Goal: Task Accomplishment & Management: Manage account settings

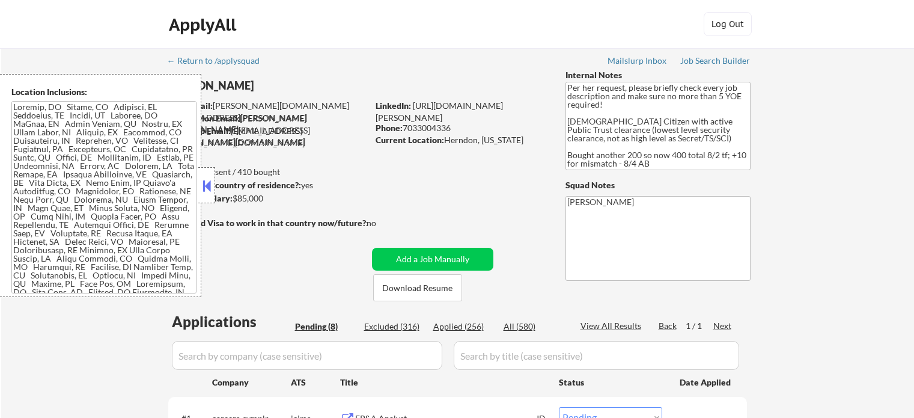
select select ""pending""
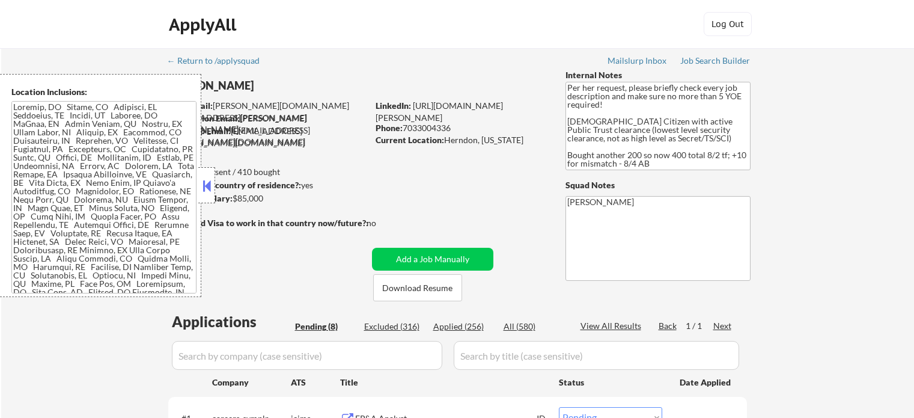
select select ""pending""
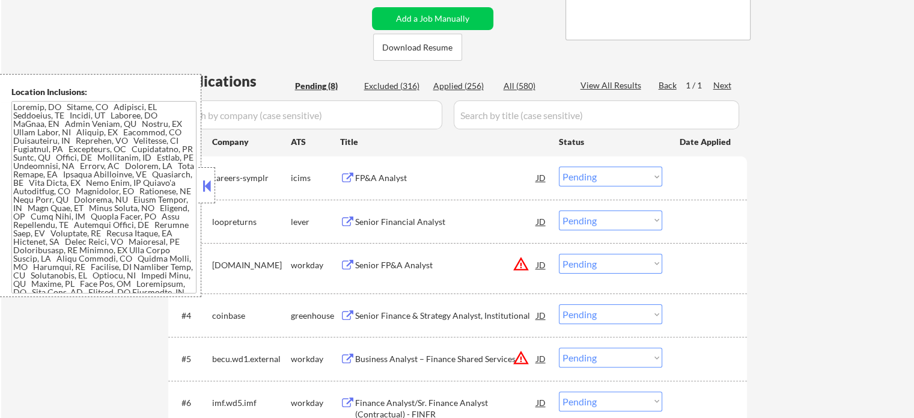
scroll to position [300, 0]
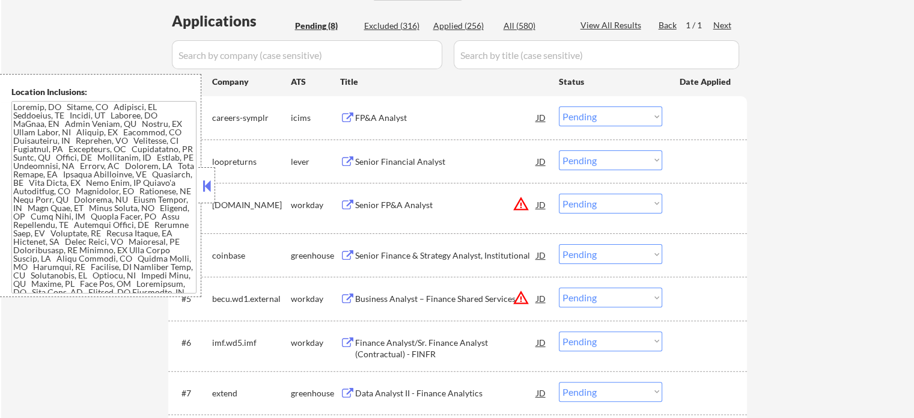
click at [208, 188] on button at bounding box center [206, 186] width 13 height 18
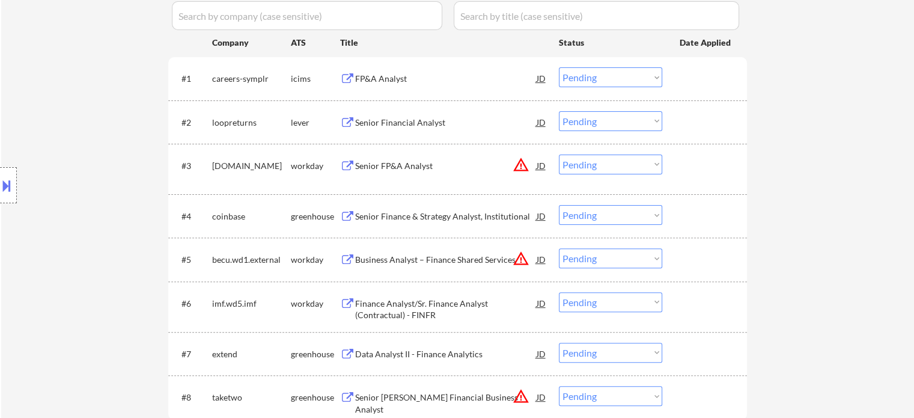
scroll to position [361, 0]
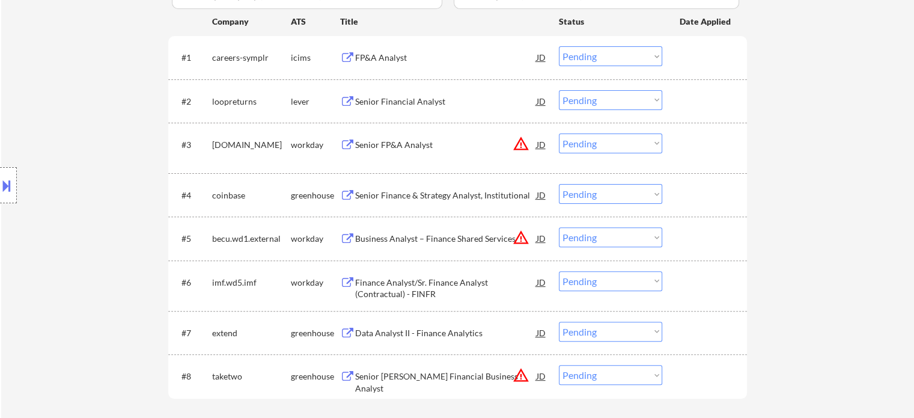
click at [863, 286] on div "← Return to /applysquad Mailslurp Inbox Job Search Builder [PERSON_NAME] User E…" at bounding box center [457, 69] width 913 height 763
click at [401, 100] on div "Senior Financial Analyst" at bounding box center [445, 102] width 181 height 12
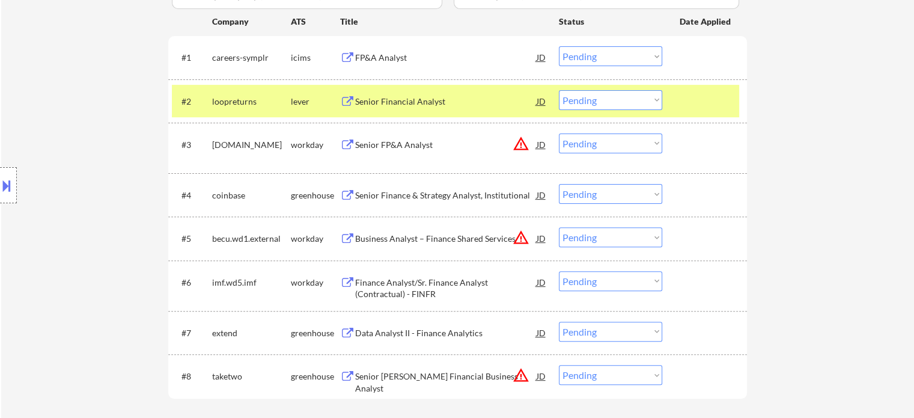
click at [414, 192] on div "Senior Finance & Strategy Analyst, Institutional" at bounding box center [445, 195] width 181 height 12
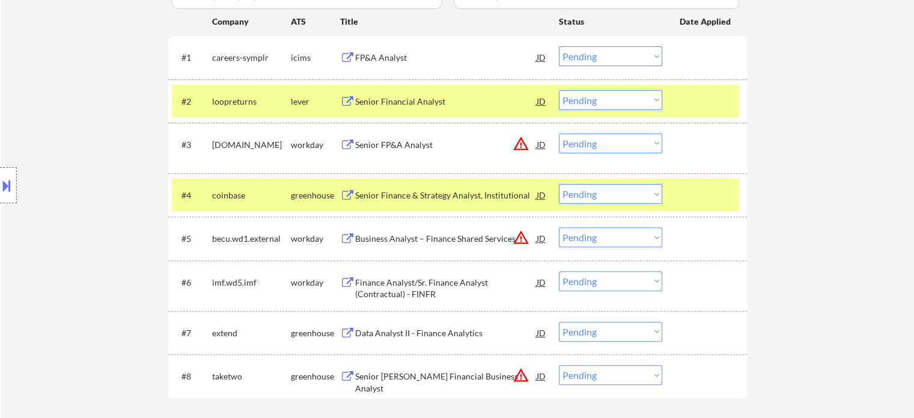
click at [383, 330] on div "Data Analyst II - Finance Analytics" at bounding box center [445, 333] width 181 height 12
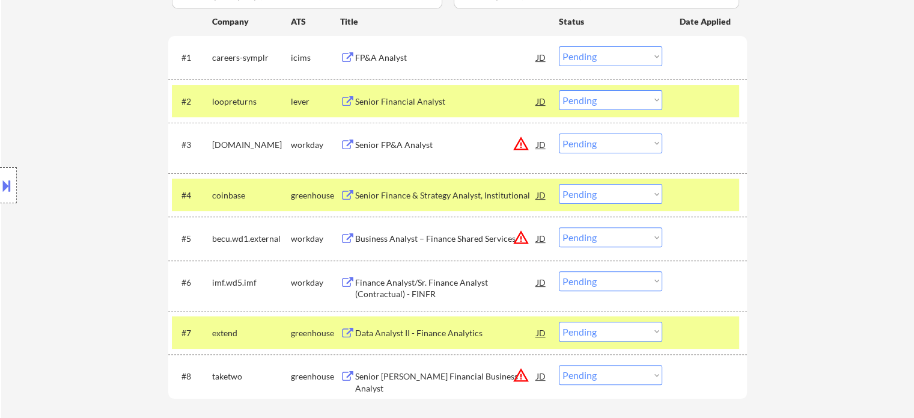
scroll to position [421, 0]
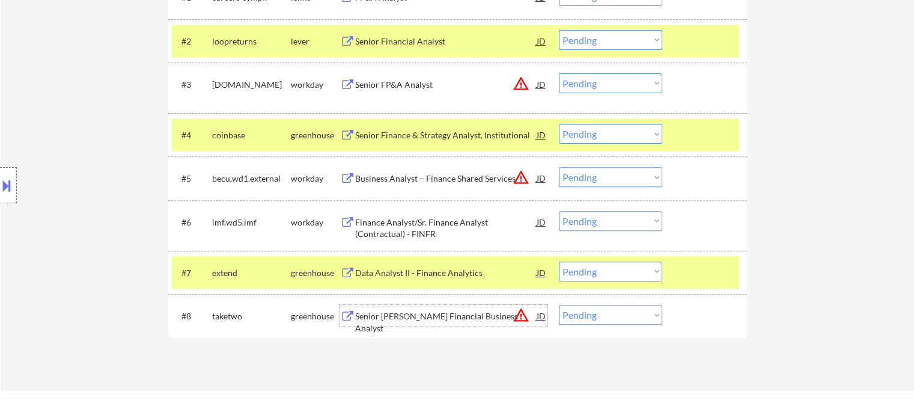
click at [385, 314] on div "Senior [PERSON_NAME] Financial Business Analyst" at bounding box center [445, 321] width 181 height 23
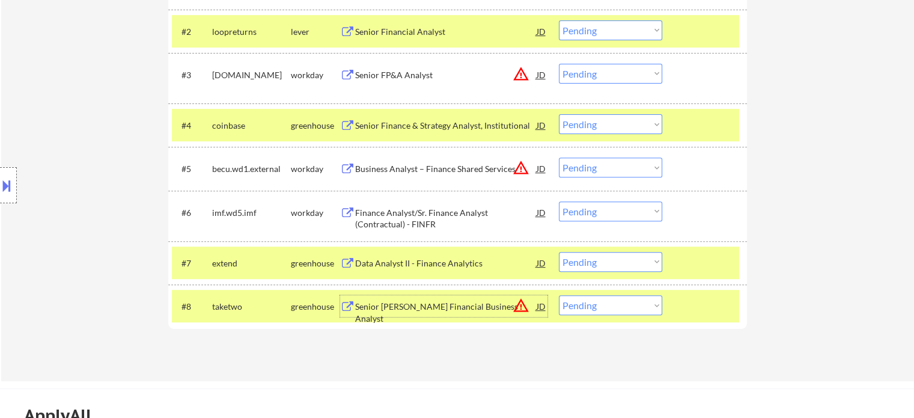
scroll to position [361, 0]
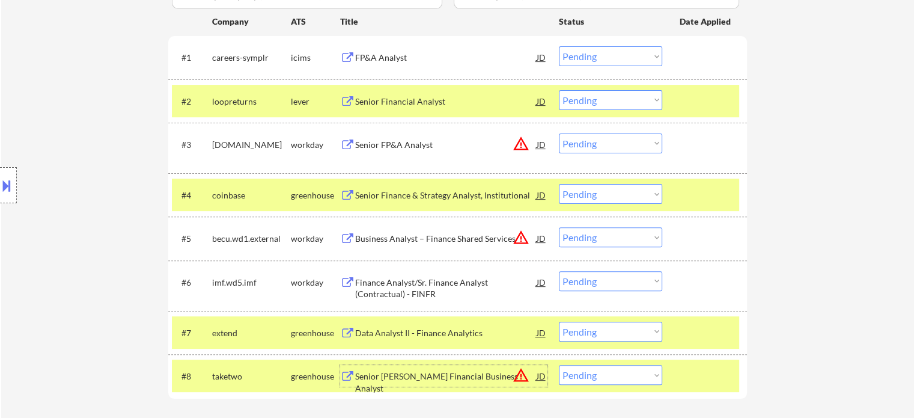
click at [597, 100] on select "Choose an option... Pending Applied Excluded (Questions) Excluded (Expired) Exc…" at bounding box center [610, 100] width 103 height 20
click at [559, 90] on select "Choose an option... Pending Applied Excluded (Questions) Excluded (Expired) Exc…" at bounding box center [610, 100] width 103 height 20
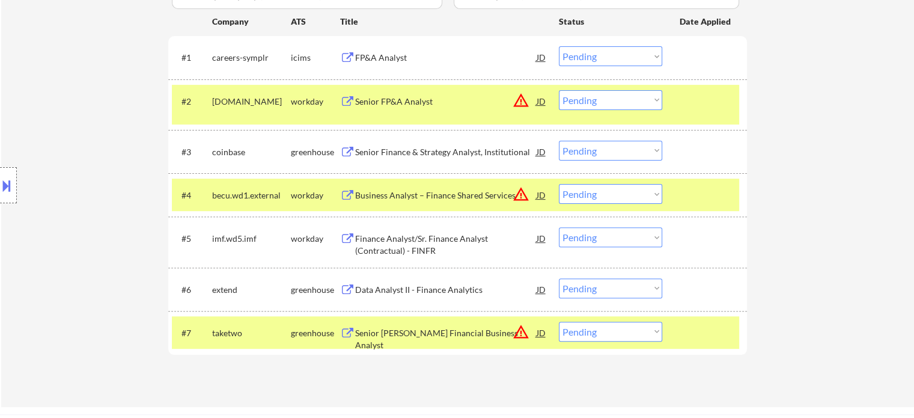
click at [518, 104] on button "warning_amber" at bounding box center [521, 100] width 17 height 17
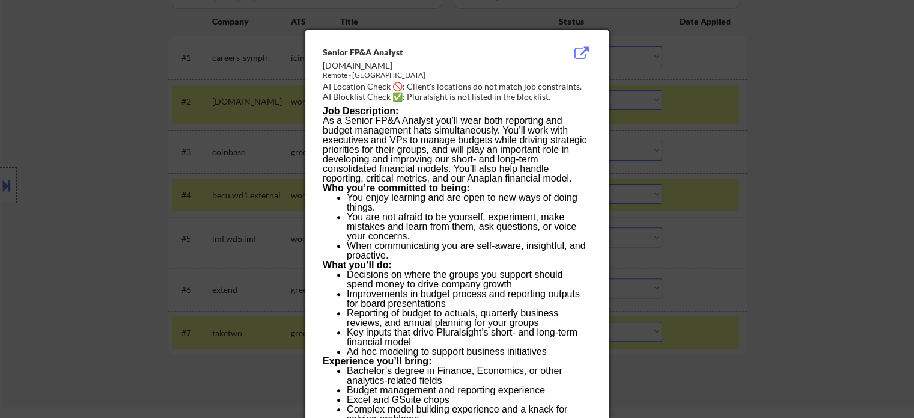
click at [811, 155] on div at bounding box center [457, 209] width 914 height 418
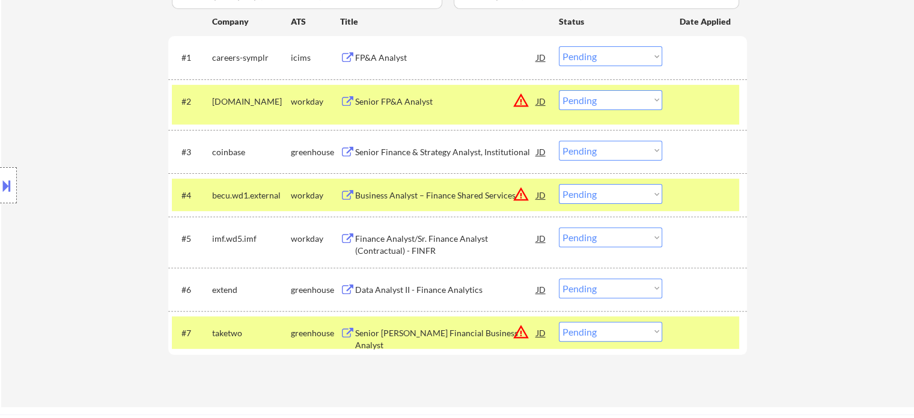
click at [625, 99] on select "Choose an option... Pending Applied Excluded (Questions) Excluded (Expired) Exc…" at bounding box center [610, 100] width 103 height 20
click at [622, 106] on select "Choose an option... Pending Applied Excluded (Questions) Excluded (Expired) Exc…" at bounding box center [610, 100] width 103 height 20
click at [559, 90] on select "Choose an option... Pending Applied Excluded (Questions) Excluded (Expired) Exc…" at bounding box center [610, 100] width 103 height 20
click at [610, 196] on select "Choose an option... Pending Applied Excluded (Questions) Excluded (Expired) Exc…" at bounding box center [610, 194] width 103 height 20
select select ""pending""
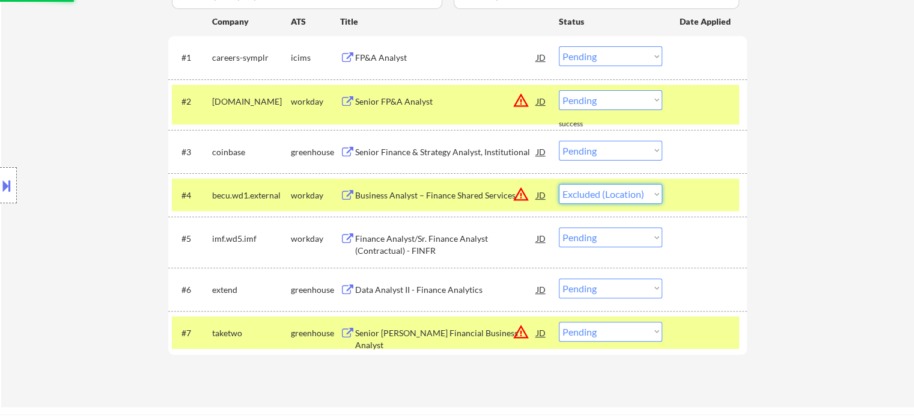
click at [559, 184] on select "Choose an option... Pending Applied Excluded (Questions) Excluded (Expired) Exc…" at bounding box center [610, 194] width 103 height 20
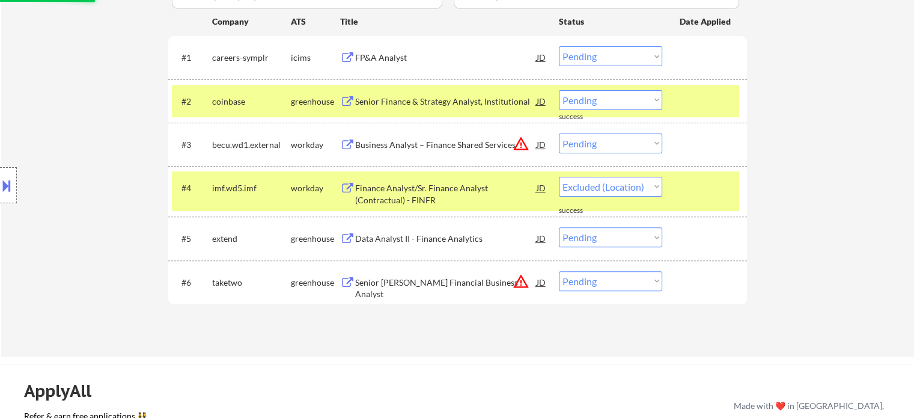
select select ""pending""
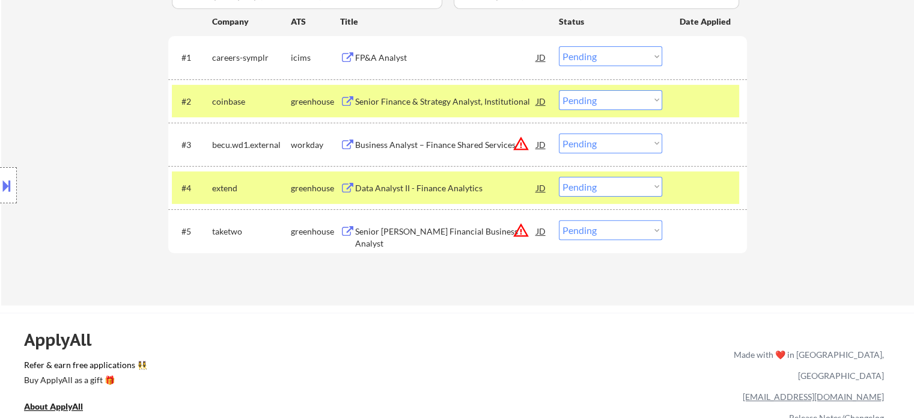
click at [597, 145] on select "Choose an option... Pending Applied Excluded (Questions) Excluded (Expired) Exc…" at bounding box center [610, 143] width 103 height 20
click at [559, 133] on select "Choose an option... Pending Applied Excluded (Questions) Excluded (Expired) Exc…" at bounding box center [610, 143] width 103 height 20
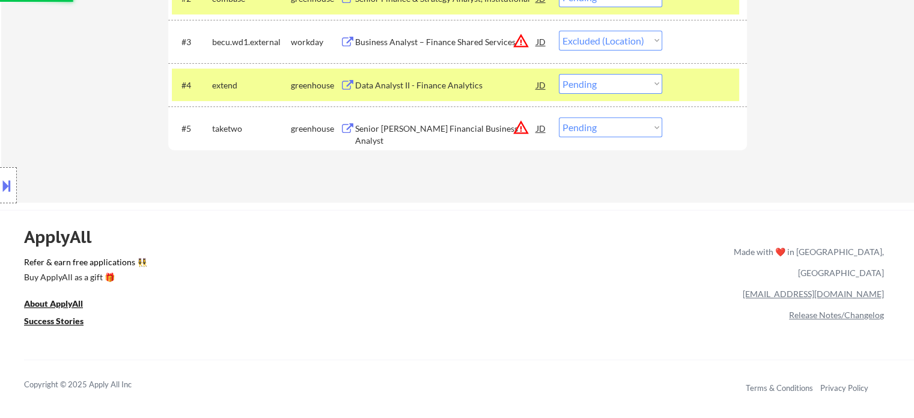
scroll to position [481, 0]
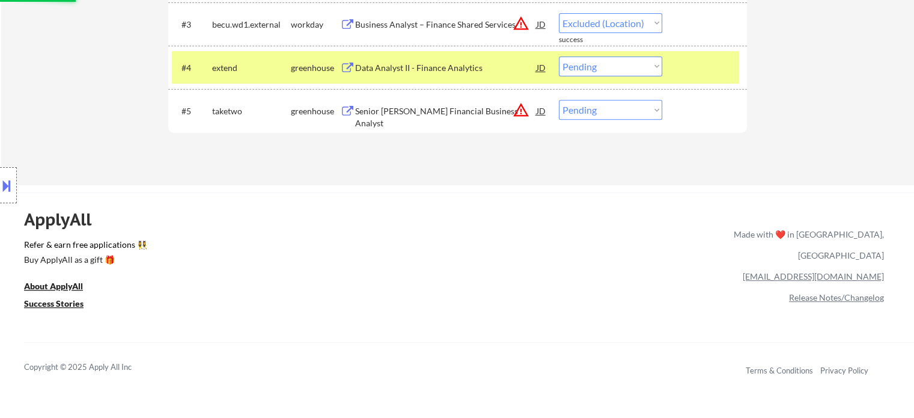
select select ""pending""
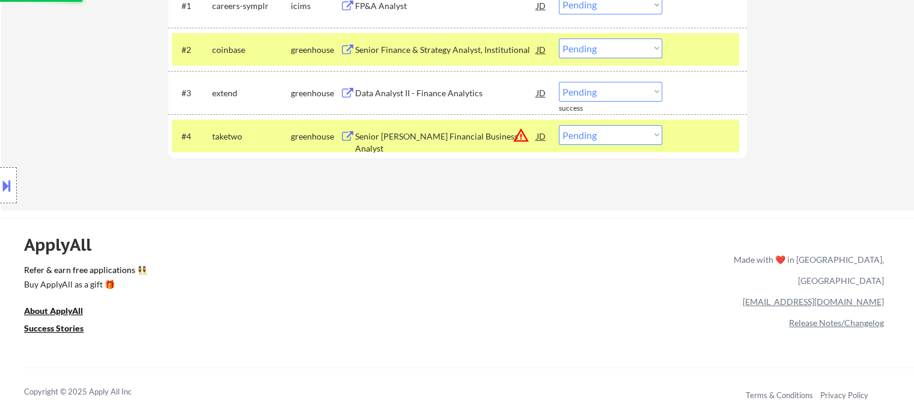
scroll to position [361, 0]
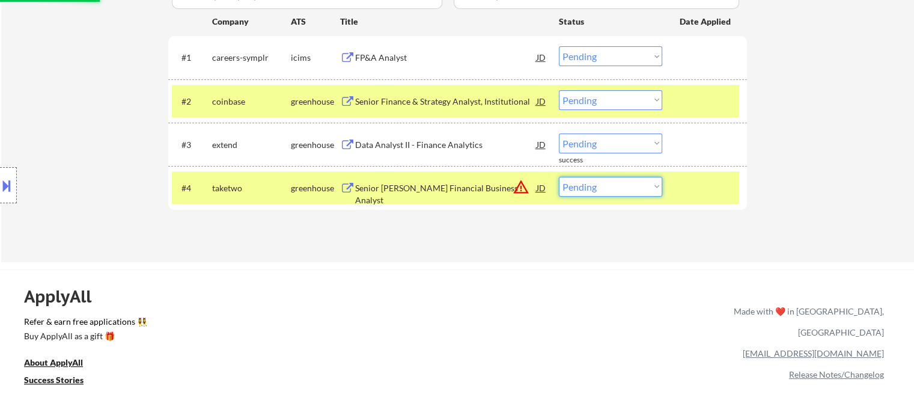
click at [593, 193] on select "Choose an option... Pending Applied Excluded (Questions) Excluded (Expired) Exc…" at bounding box center [610, 187] width 103 height 20
select select ""excluded__location_""
click at [559, 177] on select "Choose an option... Pending Applied Excluded (Questions) Excluded (Expired) Exc…" at bounding box center [610, 187] width 103 height 20
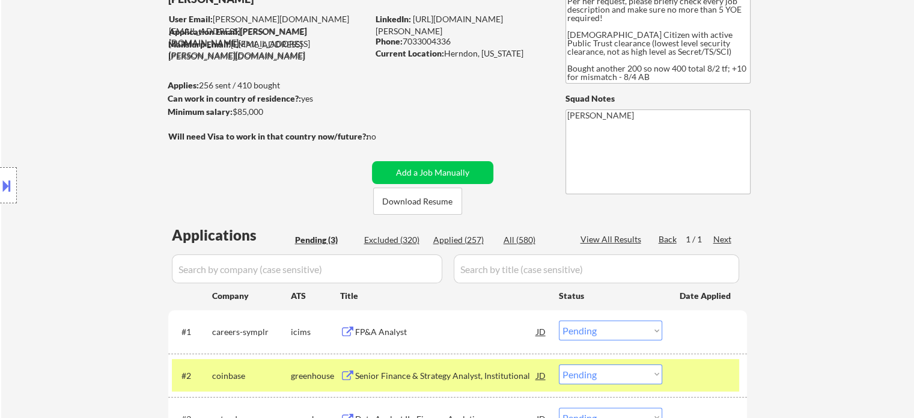
scroll to position [60, 0]
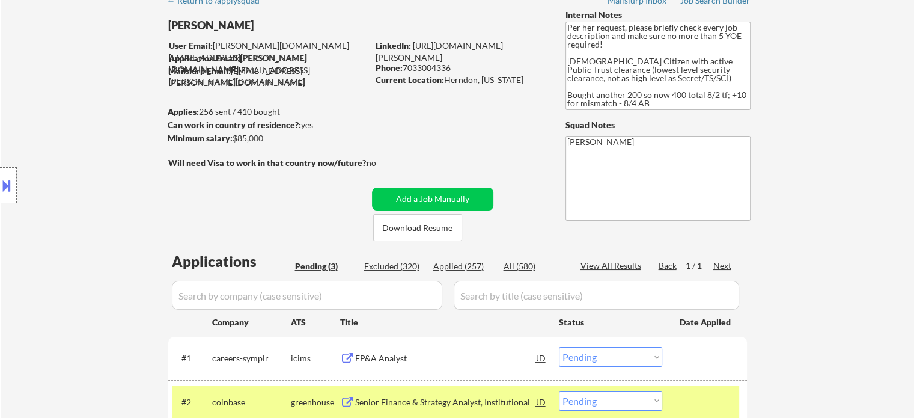
drag, startPoint x: 836, startPoint y: 132, endPoint x: 839, endPoint y: 2, distance: 129.8
click at [836, 132] on div "← Return to /applysquad Mailslurp Inbox Job Search Builder [PERSON_NAME] User E…" at bounding box center [457, 253] width 913 height 531
drag, startPoint x: 841, startPoint y: 281, endPoint x: 922, endPoint y: 4, distance: 289.2
click at [844, 271] on div "← Return to /applysquad Mailslurp Inbox Job Search Builder [PERSON_NAME] User E…" at bounding box center [457, 253] width 913 height 531
